Goal: Find specific page/section: Find specific page/section

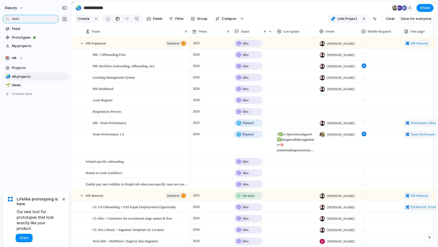
click at [30, 20] on input "text" at bounding box center [31, 19] width 56 height 8
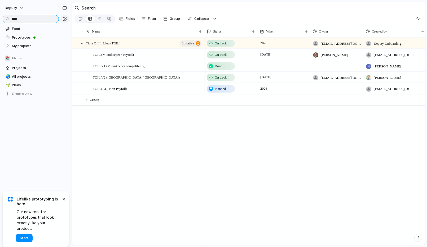
type input "****"
